Goal: Task Accomplishment & Management: Manage account settings

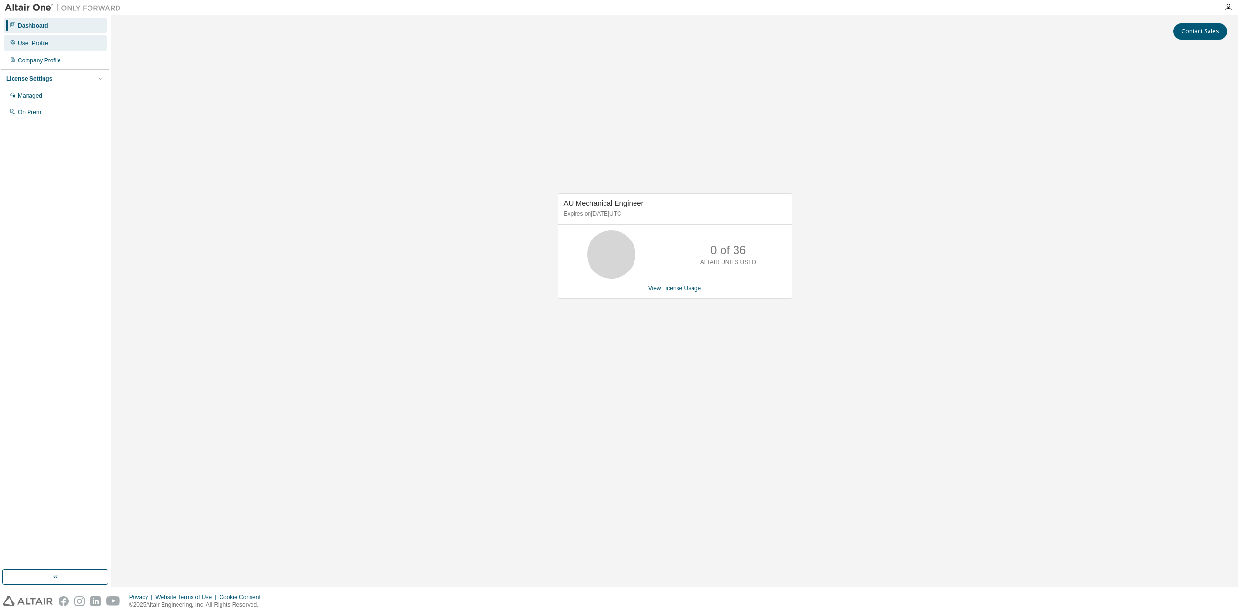
click at [33, 46] on div "User Profile" at bounding box center [33, 43] width 30 height 8
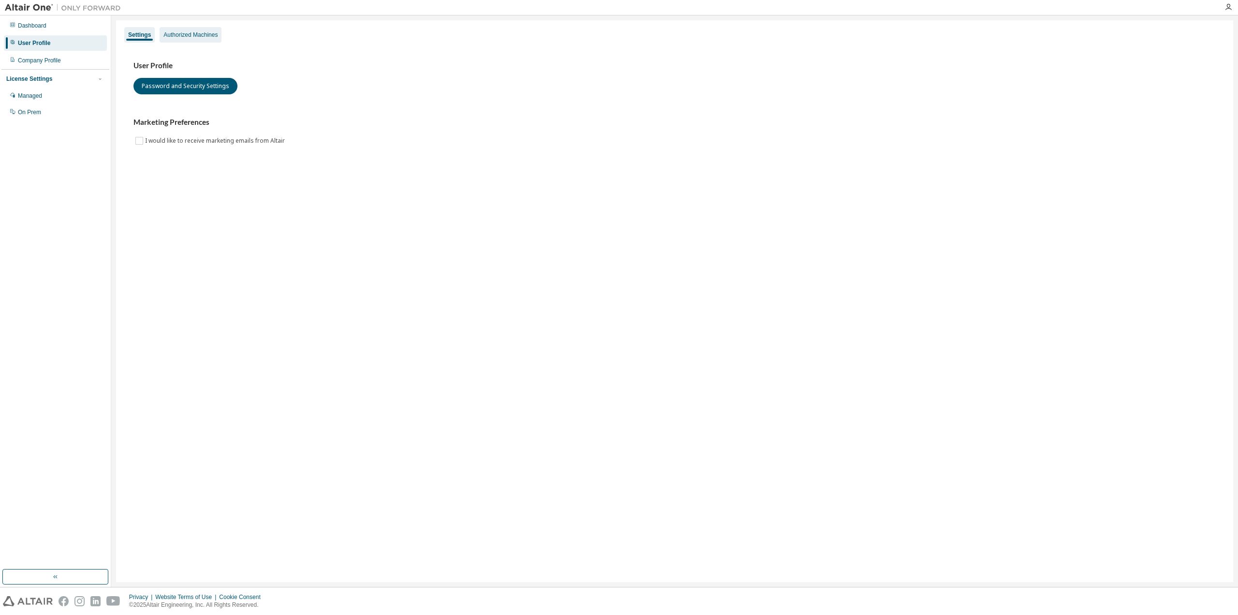
click at [190, 36] on div "Authorized Machines" at bounding box center [191, 35] width 54 height 8
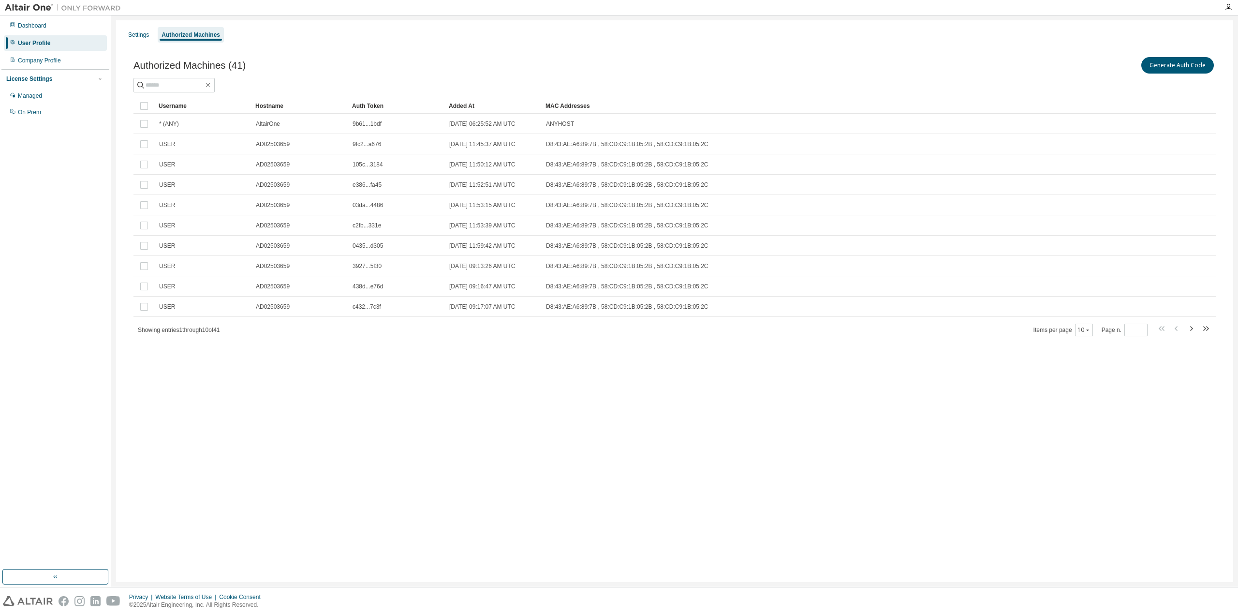
click at [138, 26] on div "Settings Authorized Machines" at bounding box center [675, 34] width 1106 height 17
click at [137, 41] on div "Settings" at bounding box center [138, 34] width 29 height 15
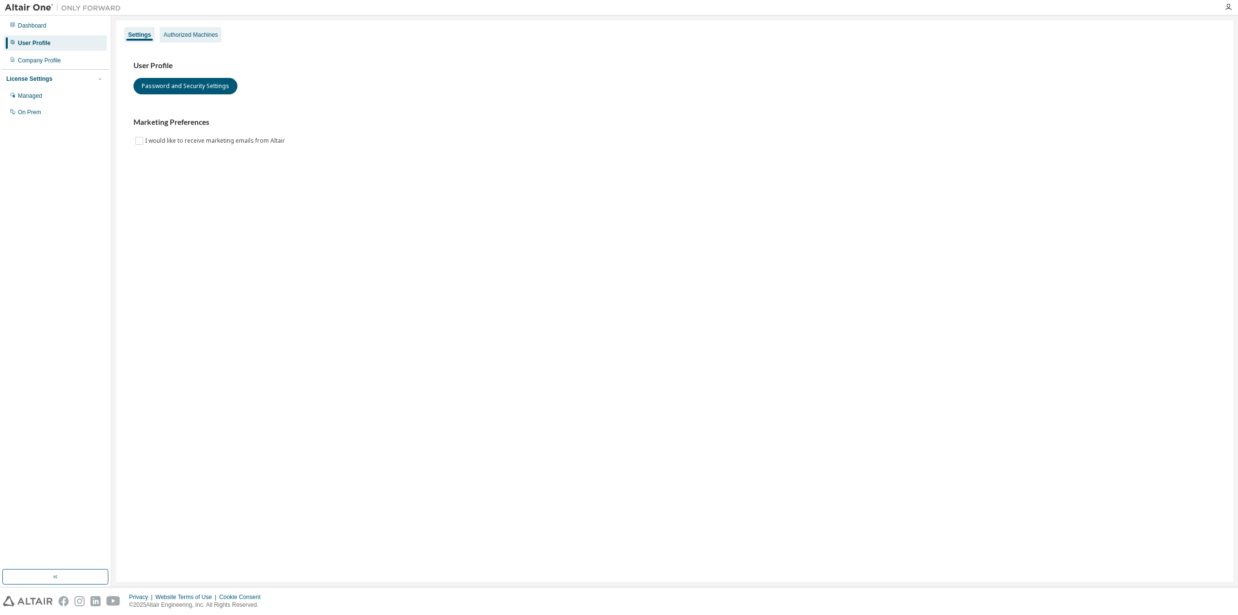
click at [181, 36] on div "Authorized Machines" at bounding box center [191, 35] width 54 height 8
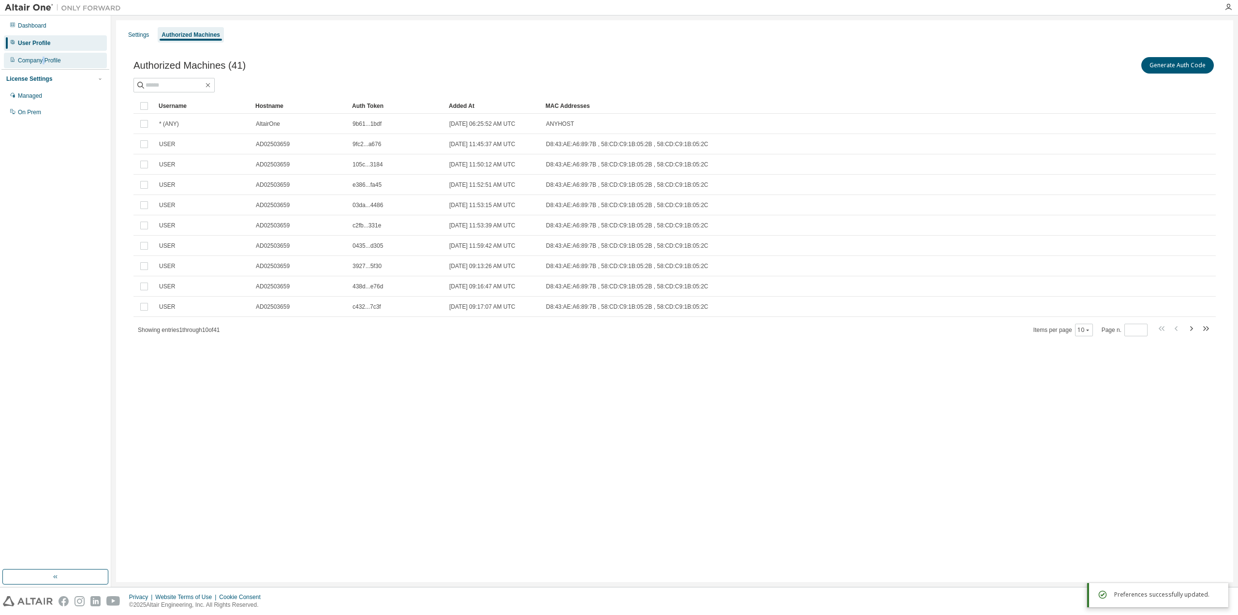
click at [43, 59] on div "Company Profile" at bounding box center [39, 61] width 43 height 8
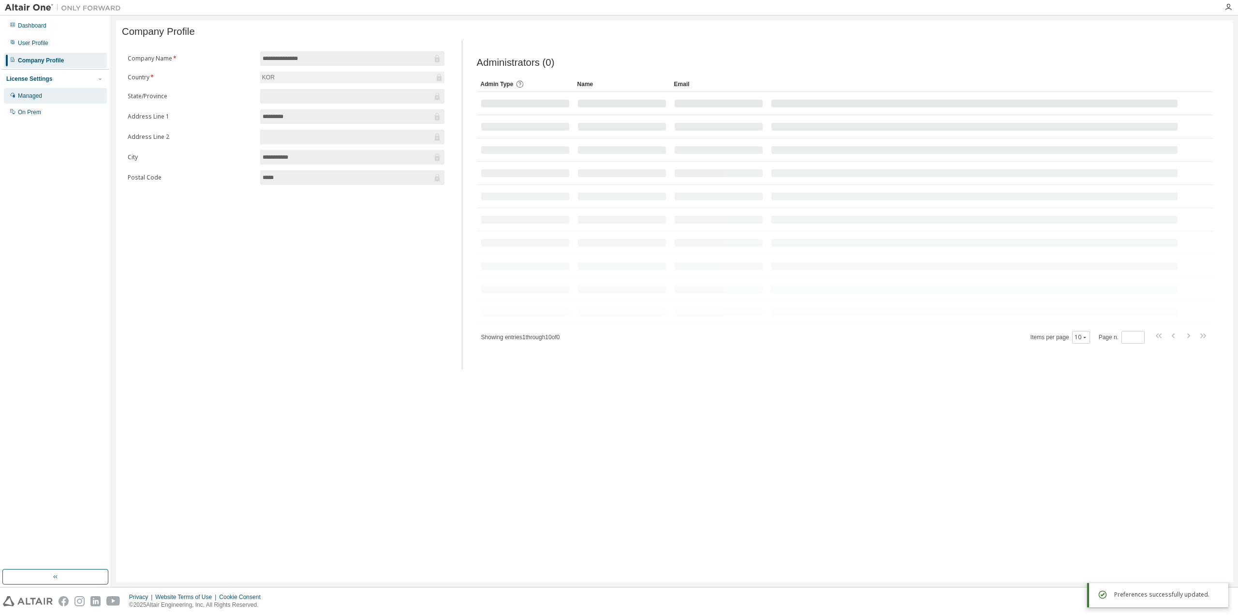
click at [40, 94] on div "Managed" at bounding box center [30, 96] width 24 height 8
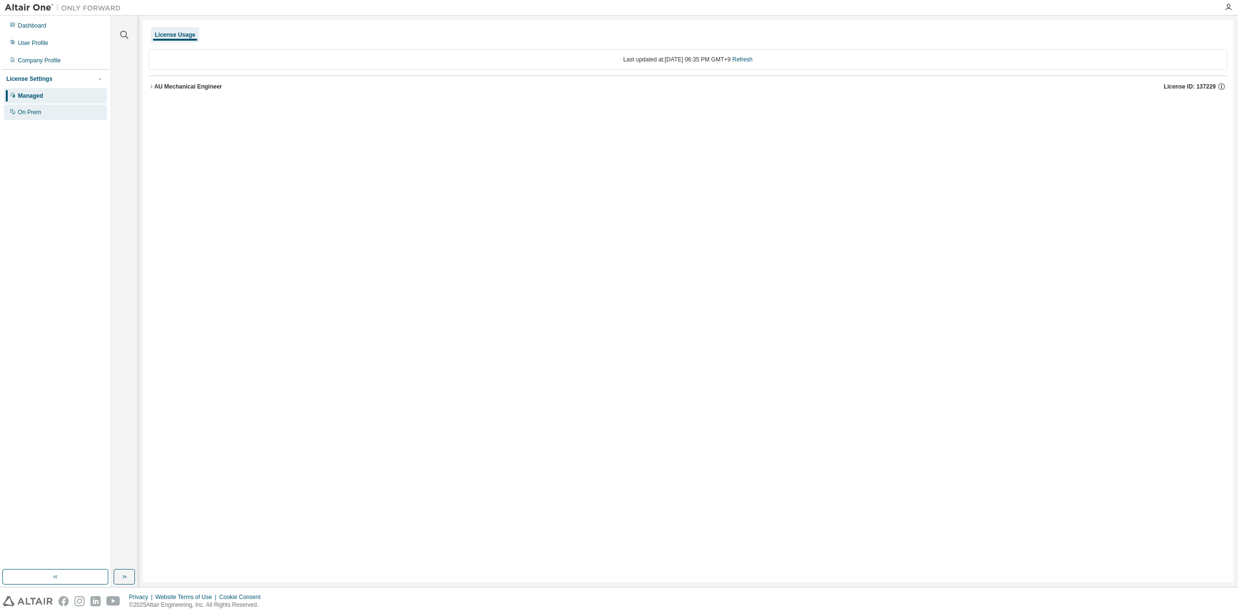
click at [30, 113] on div "On Prem" at bounding box center [29, 112] width 23 height 8
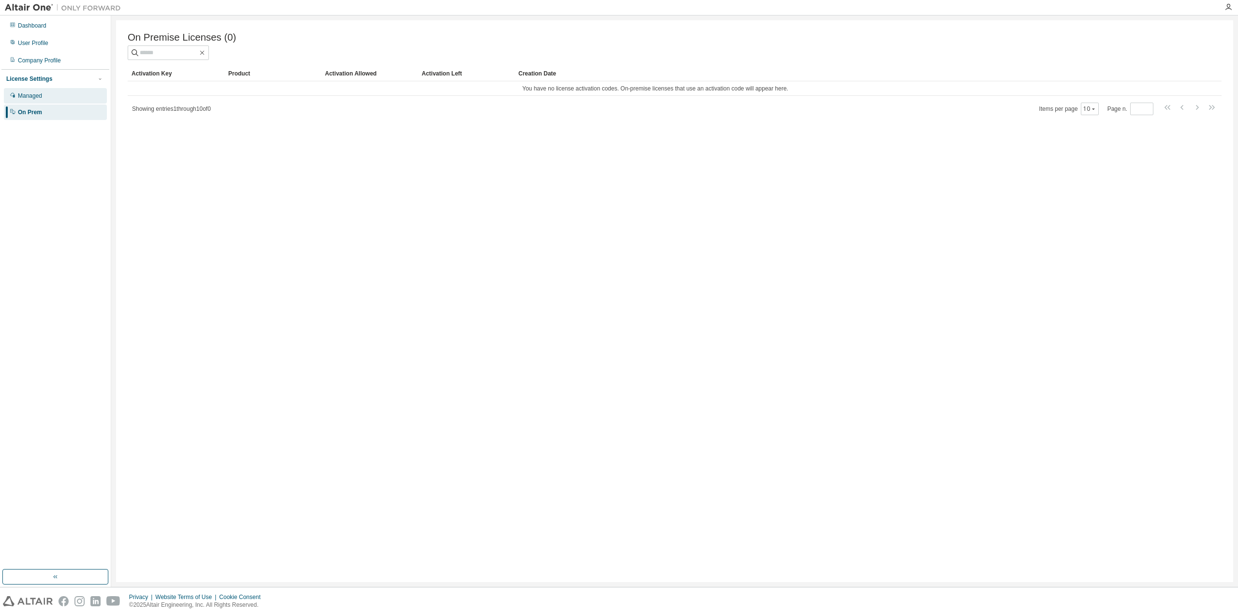
click at [43, 101] on div "Managed" at bounding box center [55, 95] width 103 height 15
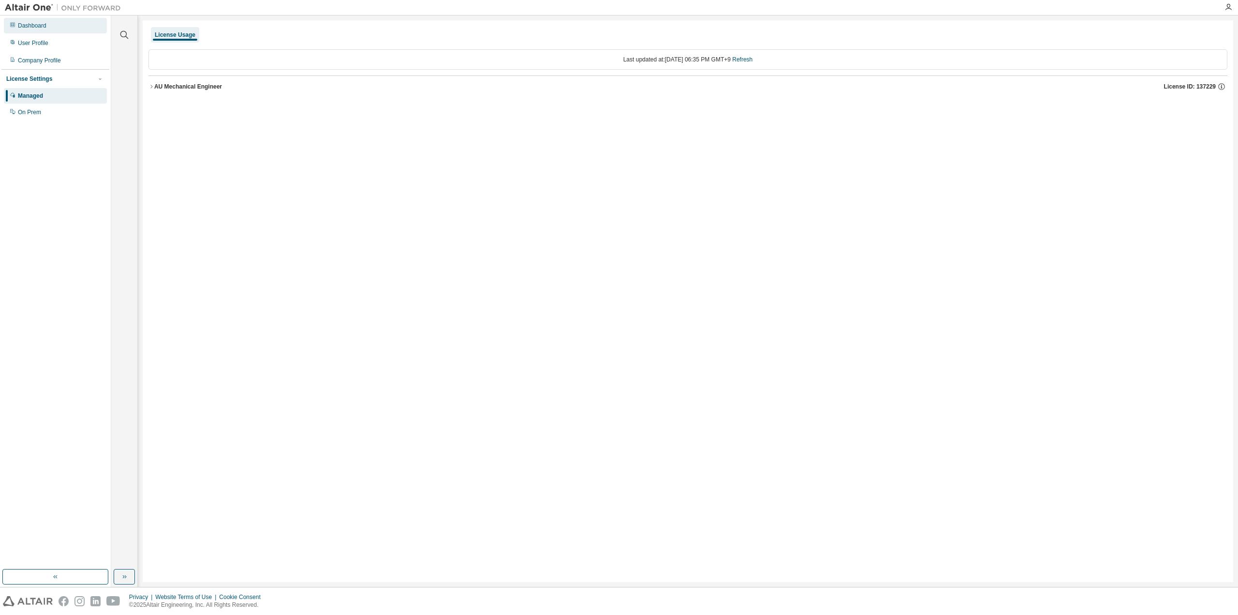
click at [30, 20] on div "Dashboard" at bounding box center [55, 25] width 103 height 15
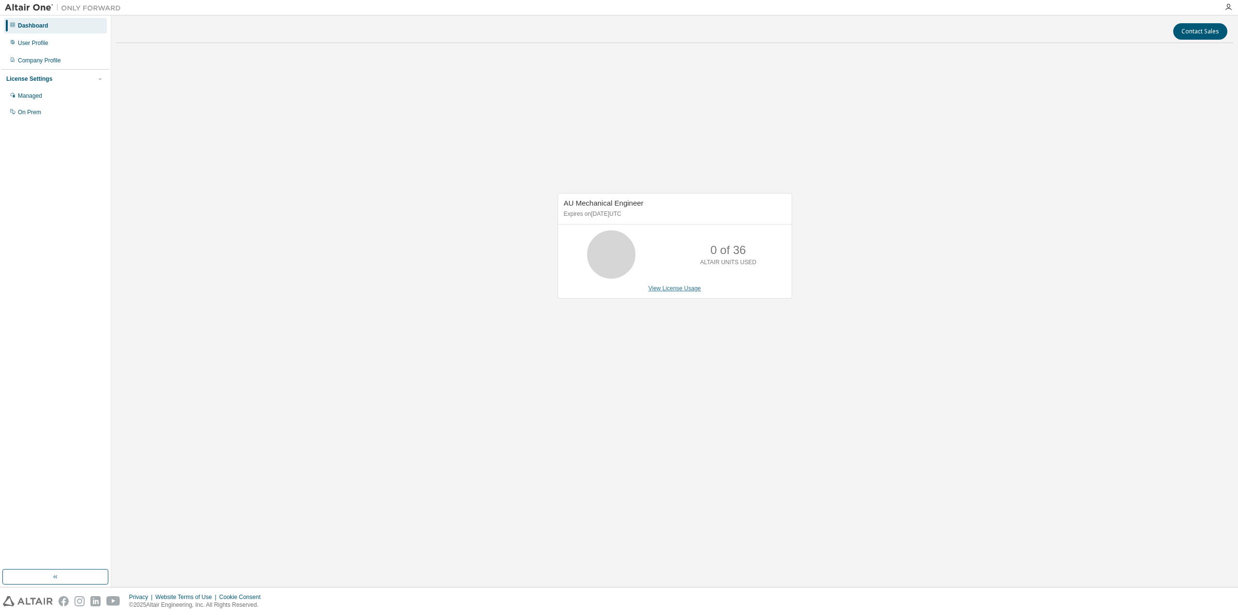
click at [699, 288] on link "View License Usage" at bounding box center [675, 288] width 53 height 7
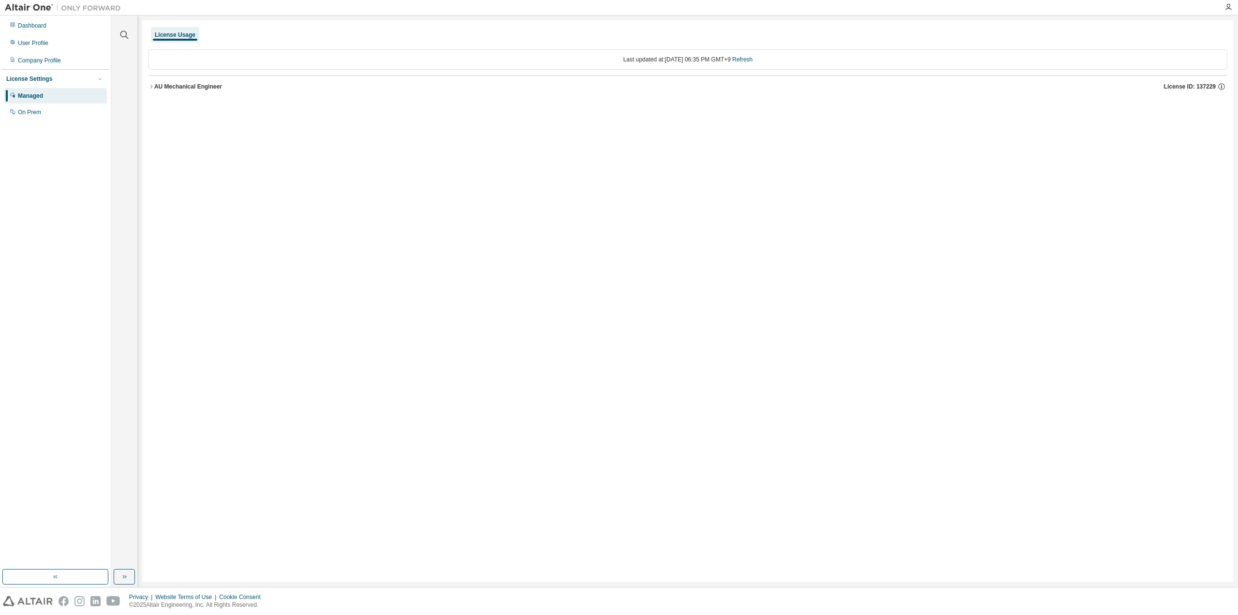
click at [1224, 15] on div at bounding box center [619, 7] width 1238 height 15
click at [1227, 8] on icon "button" at bounding box center [1229, 7] width 8 height 8
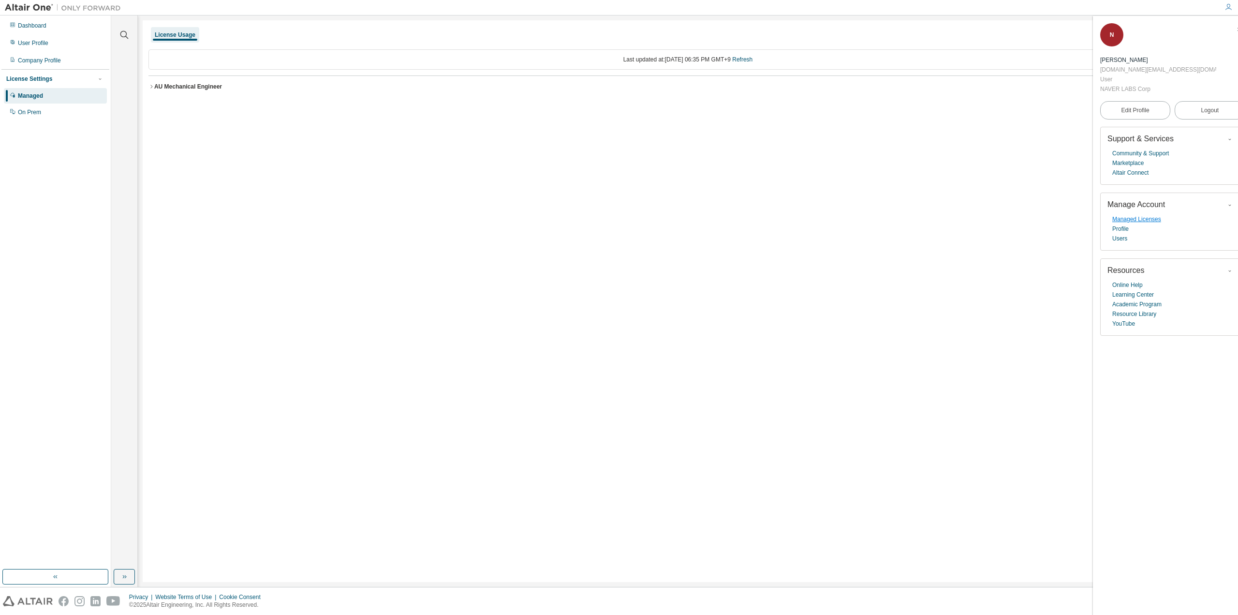
click at [1130, 214] on link "Managed Licenses" at bounding box center [1137, 219] width 49 height 10
click at [39, 46] on div "User Profile" at bounding box center [33, 43] width 30 height 8
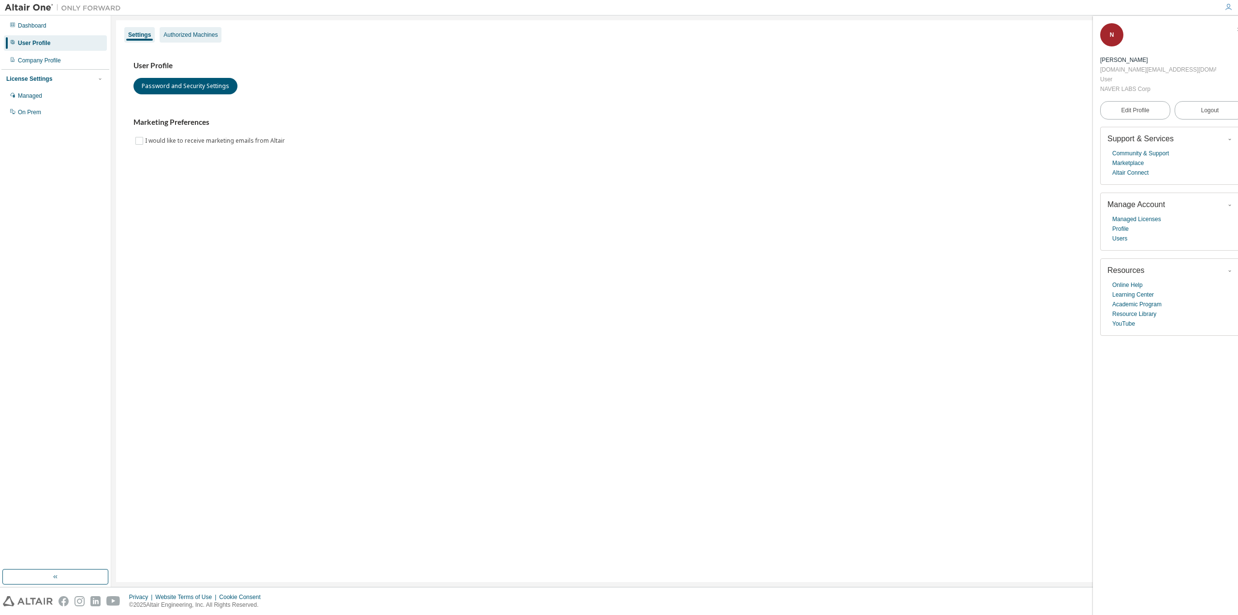
click at [199, 34] on div "Authorized Machines" at bounding box center [191, 35] width 54 height 8
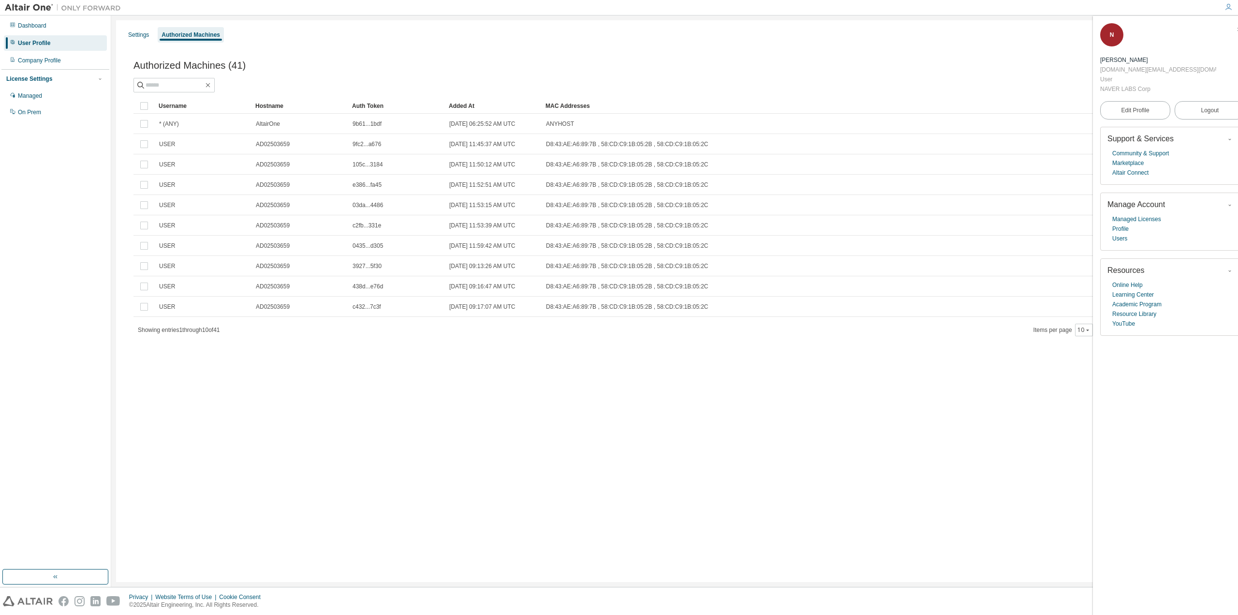
click at [237, 62] on span "Authorized Machines (41)" at bounding box center [190, 65] width 112 height 11
drag, startPoint x: 408, startPoint y: 426, endPoint x: 418, endPoint y: 415, distance: 14.7
click at [411, 424] on div "Settings Authorized Machines Authorized Machines (41) Generate Auth Code Clear …" at bounding box center [675, 301] width 1118 height 562
click at [204, 33] on div "Authorized Machines" at bounding box center [191, 35] width 59 height 8
click at [1237, 30] on icon "button" at bounding box center [1240, 30] width 6 height 6
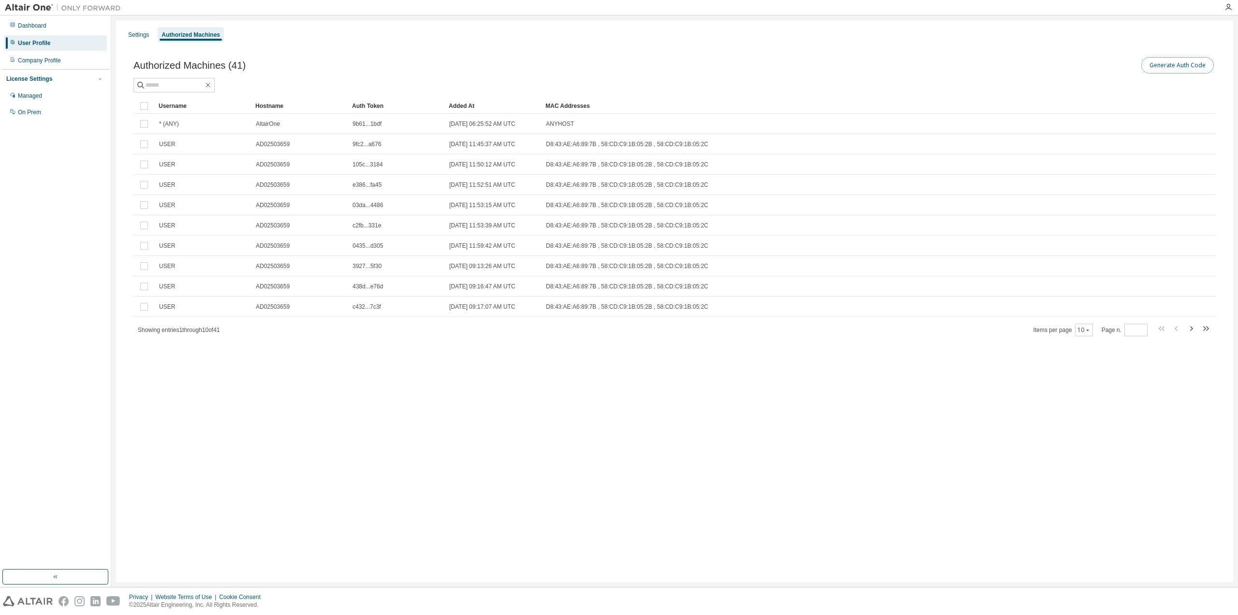
click at [1189, 66] on button "Generate Auth Code" at bounding box center [1178, 65] width 73 height 16
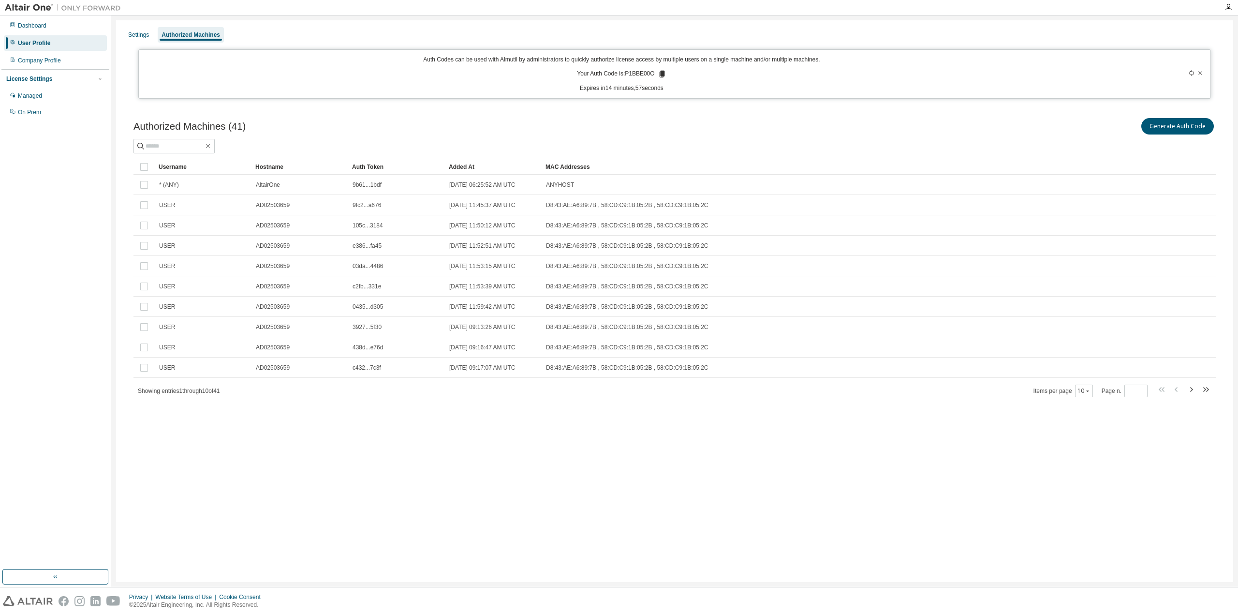
click at [660, 74] on icon at bounding box center [661, 74] width 5 height 7
drag, startPoint x: 615, startPoint y: 526, endPoint x: 618, endPoint y: 481, distance: 45.1
click at [616, 526] on div "Settings Authorized Machines Auth Codes can be used with Almutil by administrat…" at bounding box center [675, 301] width 1118 height 562
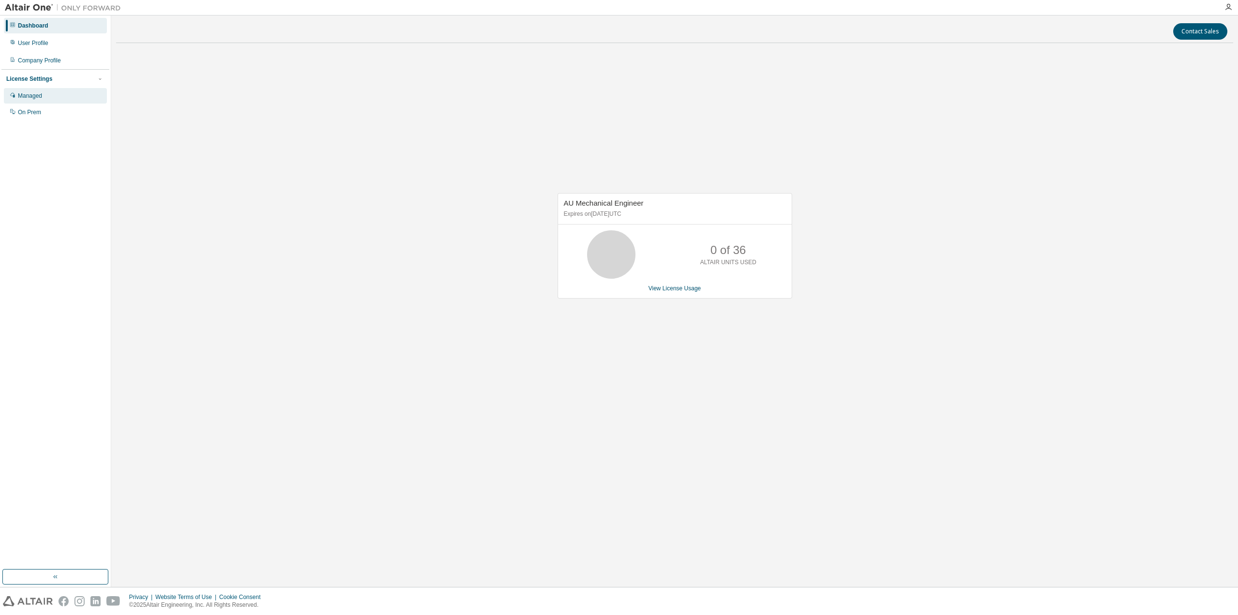
click at [33, 92] on div "Managed" at bounding box center [30, 96] width 24 height 8
